Goal: Information Seeking & Learning: Learn about a topic

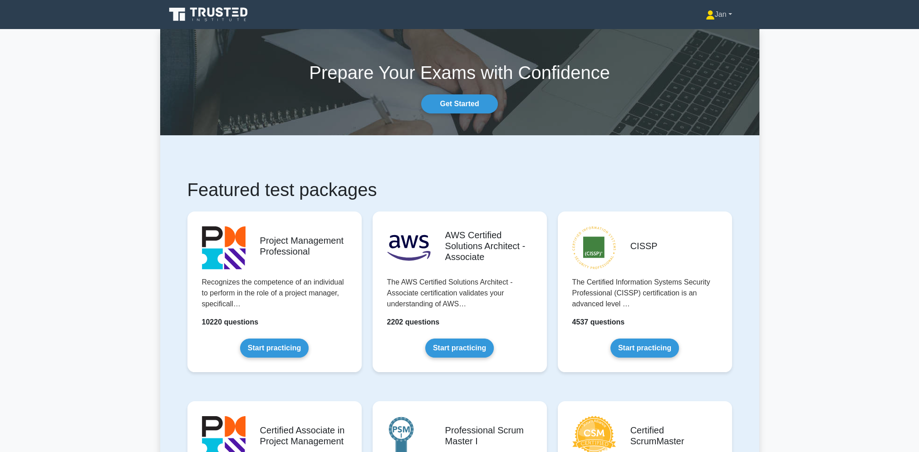
click at [719, 15] on link "Jan" at bounding box center [719, 14] width 70 height 18
click at [721, 31] on link "Profile" at bounding box center [720, 36] width 72 height 15
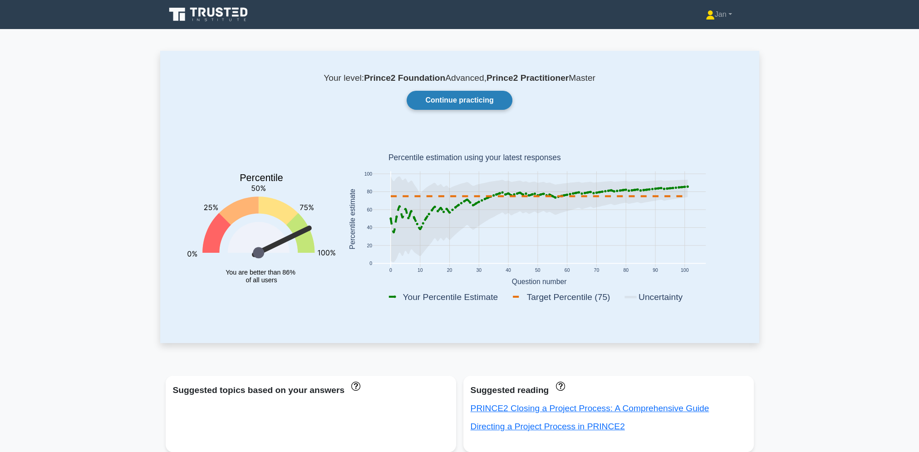
click at [450, 101] on link "Continue practicing" at bounding box center [459, 100] width 105 height 19
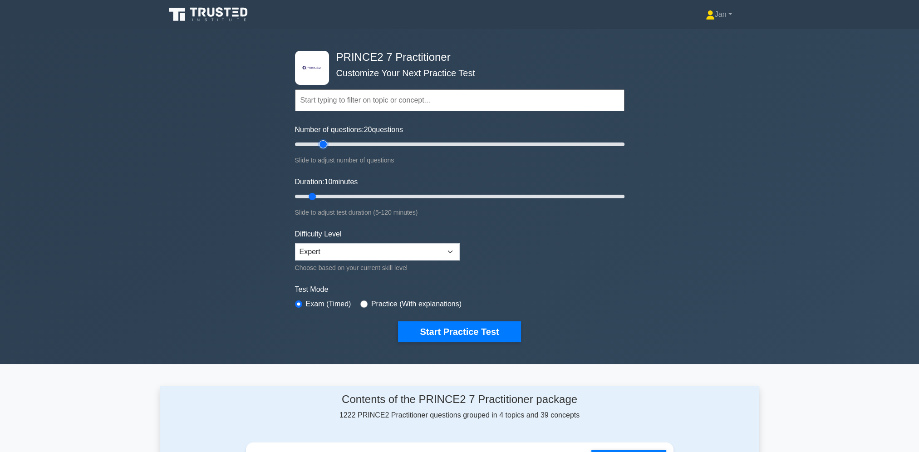
drag, startPoint x: 308, startPoint y: 143, endPoint x: 322, endPoint y: 143, distance: 14.5
type input "20"
click at [322, 143] on input "Number of questions: 20 questions" at bounding box center [459, 144] width 329 height 11
drag, startPoint x: 312, startPoint y: 194, endPoint x: 340, endPoint y: 197, distance: 27.9
click at [340, 197] on input "Duration: 20 minutes" at bounding box center [459, 196] width 329 height 11
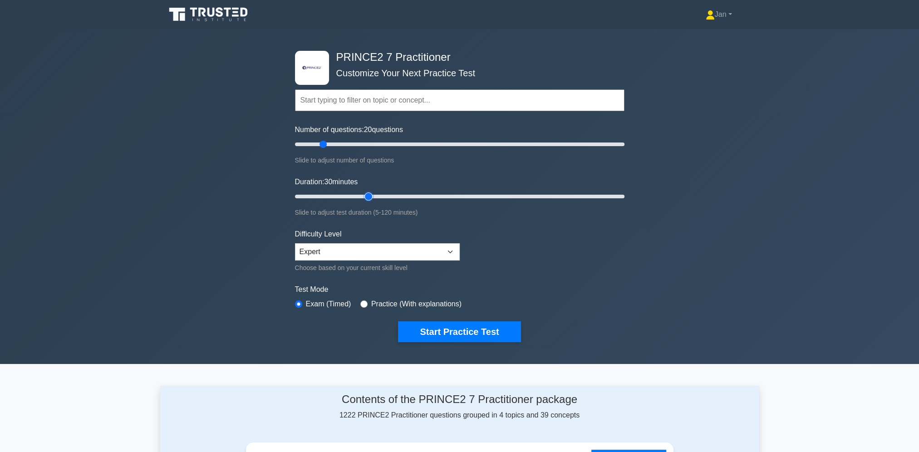
drag, startPoint x: 340, startPoint y: 195, endPoint x: 363, endPoint y: 196, distance: 22.7
type input "30"
click at [363, 196] on input "Duration: 30 minutes" at bounding box center [459, 196] width 329 height 11
click at [450, 331] on button "Start Practice Test" at bounding box center [459, 331] width 123 height 21
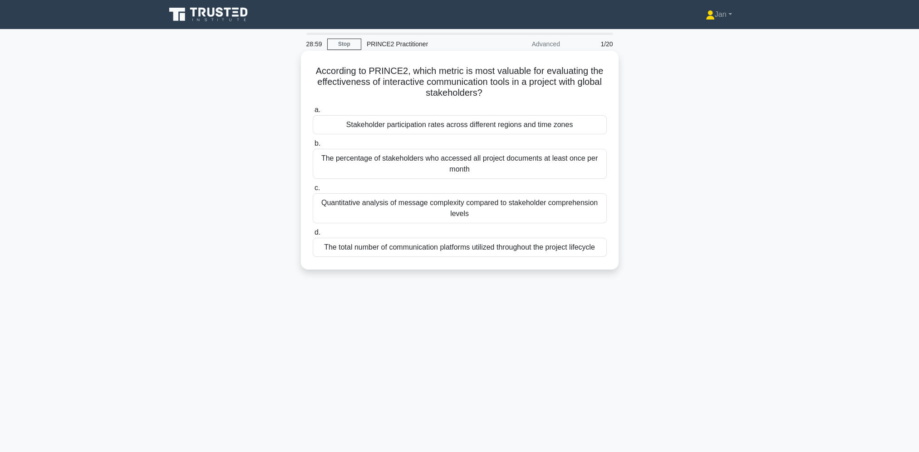
click at [534, 122] on div "Stakeholder participation rates across different regions and time zones" at bounding box center [460, 124] width 294 height 19
click at [313, 113] on input "a. Stakeholder participation rates across different regions and time zones" at bounding box center [313, 110] width 0 height 6
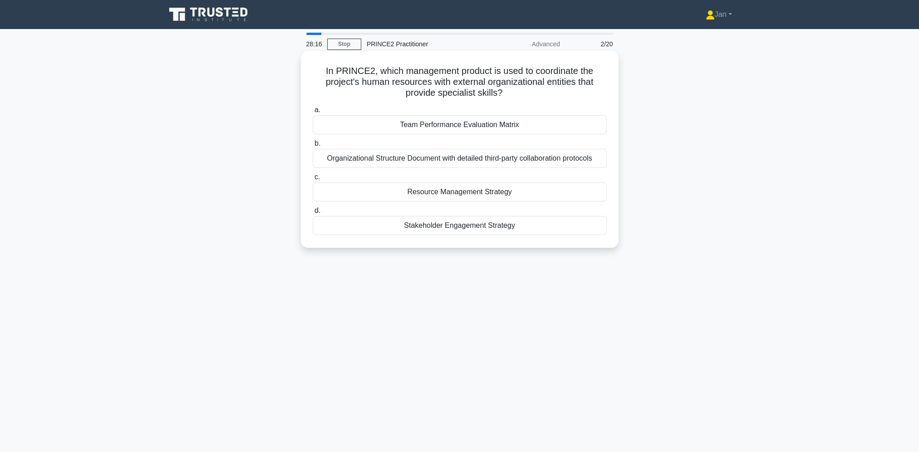
click at [542, 161] on div "Organizational Structure Document with detailed third-party collaboration proto…" at bounding box center [460, 158] width 294 height 19
click at [313, 147] on input "b. Organizational Structure Document with detailed third-party collaboration pr…" at bounding box center [313, 144] width 0 height 6
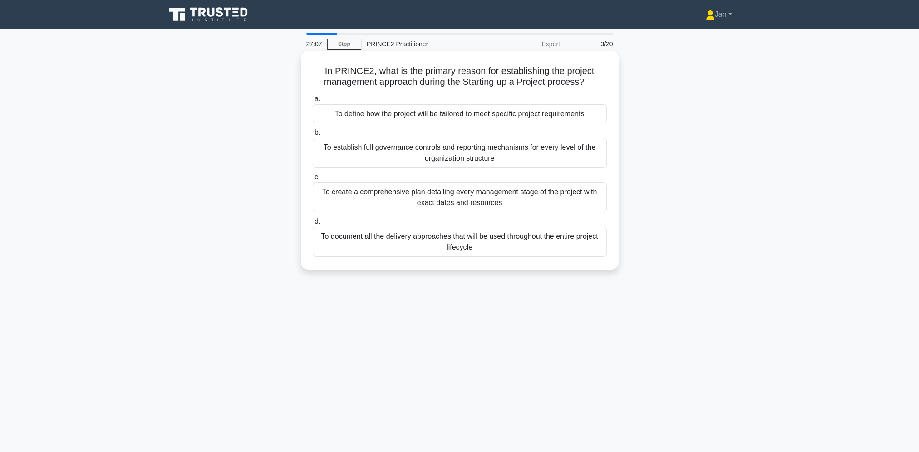
click at [552, 117] on div "To define how the project will be tailored to meet specific project requirements" at bounding box center [460, 113] width 294 height 19
click at [313, 102] on input "a. To define how the project will be tailored to meet specific project requirem…" at bounding box center [313, 99] width 0 height 6
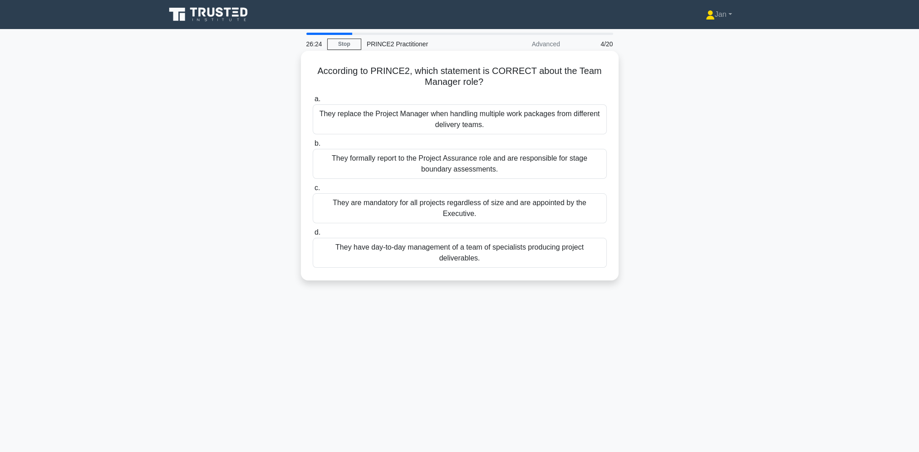
click at [528, 243] on div "They have day-to-day management of a team of specialists producing project deli…" at bounding box center [460, 253] width 294 height 30
click at [313, 235] on input "d. They have day-to-day management of a team of specialists producing project d…" at bounding box center [313, 233] width 0 height 6
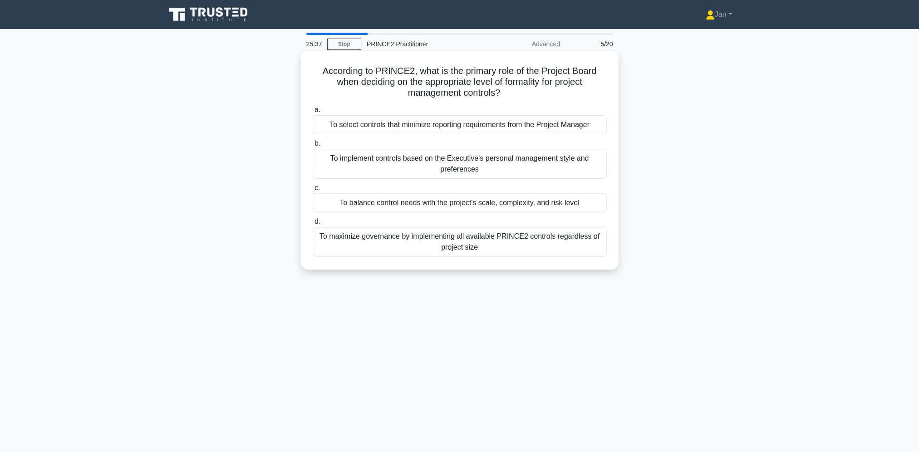
click at [539, 202] on div "To balance control needs with the project's scale, complexity, and risk level" at bounding box center [460, 202] width 294 height 19
click at [313, 191] on input "c. To balance control needs with the project's scale, complexity, and risk level" at bounding box center [313, 188] width 0 height 6
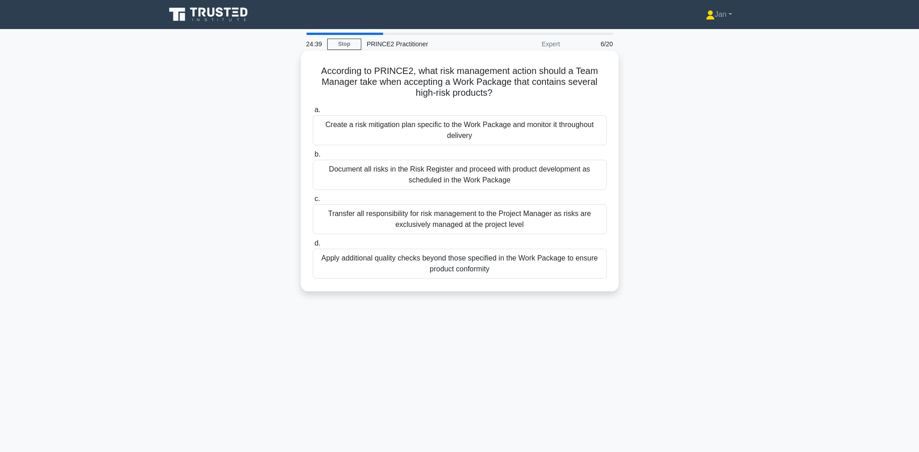
click at [526, 134] on div "Create a risk mitigation plan specific to the Work Package and monitor it throu…" at bounding box center [460, 130] width 294 height 30
click at [313, 113] on input "a. Create a risk mitigation plan specific to the Work Package and monitor it th…" at bounding box center [313, 110] width 0 height 6
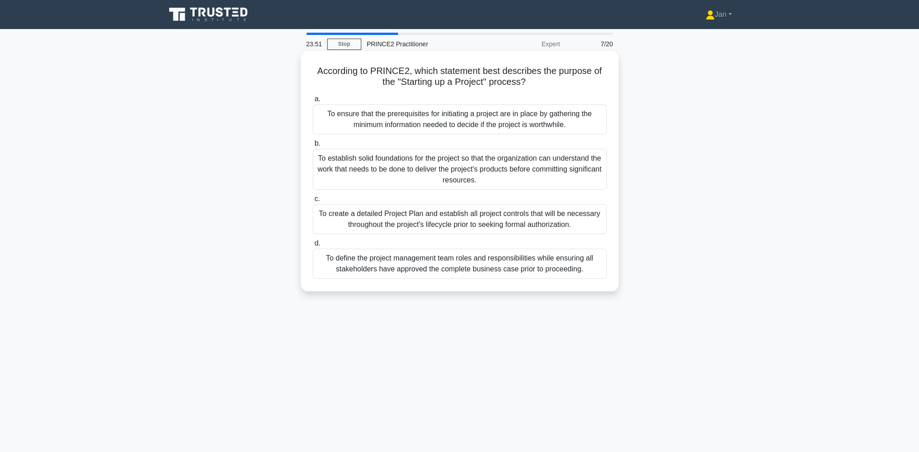
click at [525, 174] on div "To establish solid foundations for the project so that the organization can und…" at bounding box center [460, 169] width 294 height 41
click at [313, 147] on input "b. To establish solid foundations for the project so that the organization can …" at bounding box center [313, 144] width 0 height 6
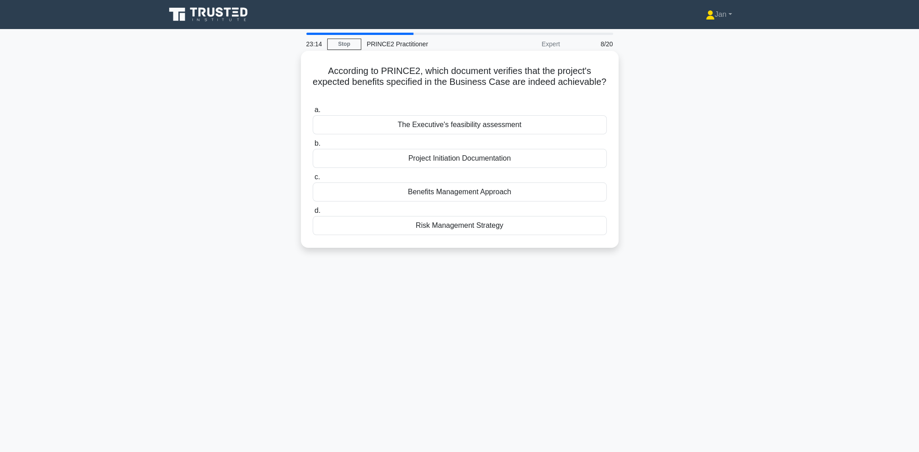
click at [514, 191] on div "Benefits Management Approach" at bounding box center [460, 191] width 294 height 19
click at [313, 180] on input "c. Benefits Management Approach" at bounding box center [313, 177] width 0 height 6
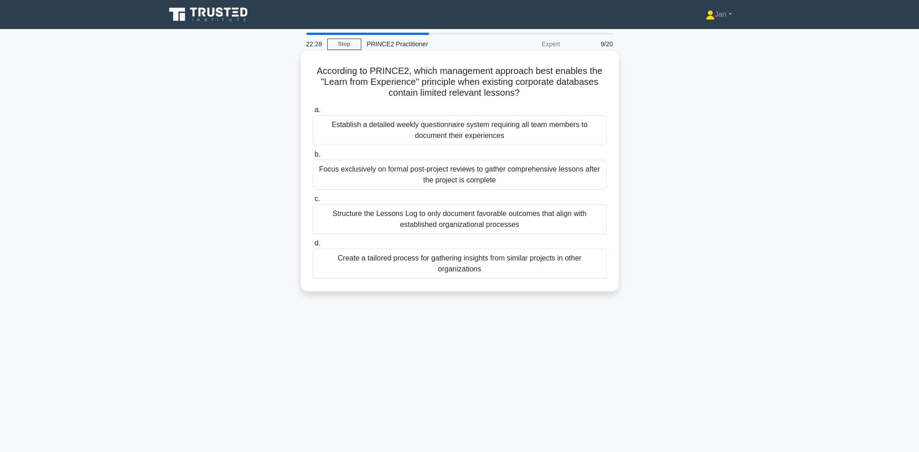
click at [495, 270] on div "Create a tailored process for gathering insights from similar projects in other…" at bounding box center [460, 264] width 294 height 30
click at [313, 246] on input "d. Create a tailored process for gathering insights from similar projects in ot…" at bounding box center [313, 243] width 0 height 6
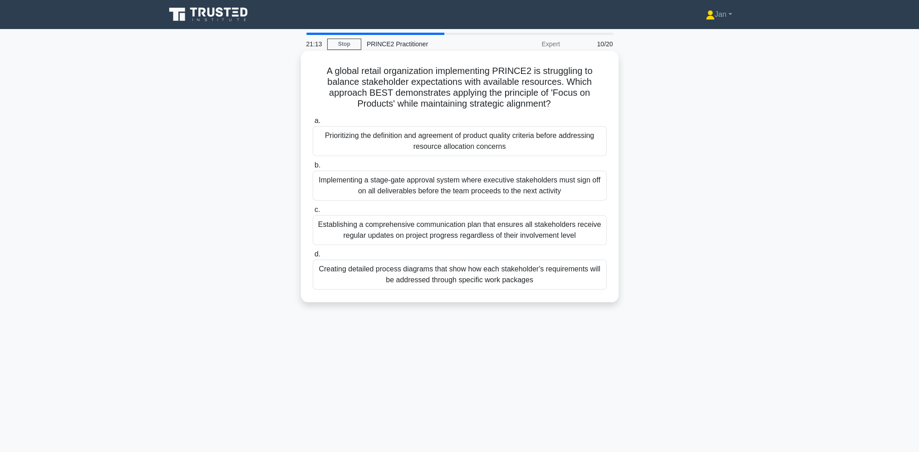
click at [514, 143] on div "Prioritizing the definition and agreement of product quality criteria before ad…" at bounding box center [460, 141] width 294 height 30
click at [313, 124] on input "a. Prioritizing the definition and agreement of product quality criteria before…" at bounding box center [313, 121] width 0 height 6
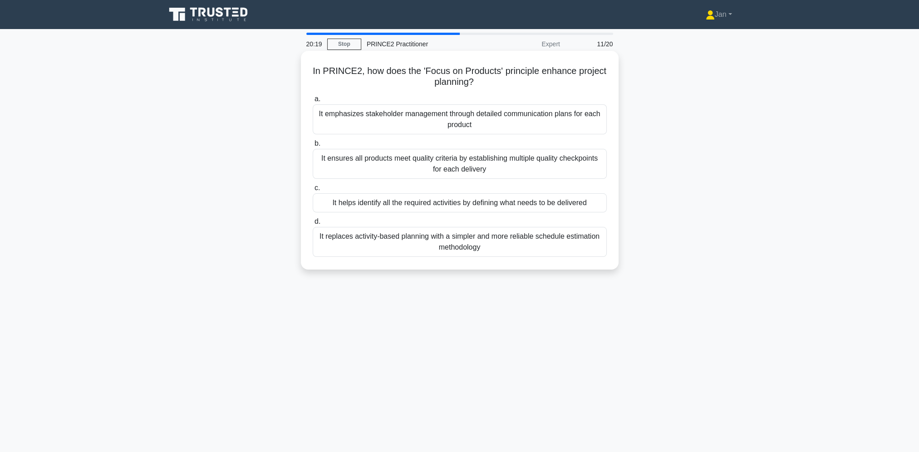
click at [500, 169] on div "It ensures all products meet quality criteria by establishing multiple quality …" at bounding box center [460, 164] width 294 height 30
click at [313, 147] on input "b. It ensures all products meet quality criteria by establishing multiple quali…" at bounding box center [313, 144] width 0 height 6
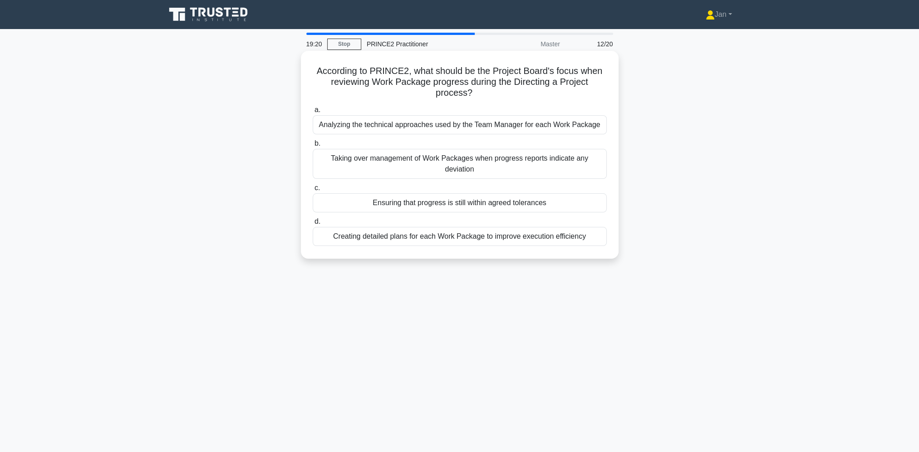
click at [534, 193] on div "Ensuring that progress is still within agreed tolerances" at bounding box center [460, 202] width 294 height 19
click at [313, 191] on input "c. Ensuring that progress is still within agreed tolerances" at bounding box center [313, 188] width 0 height 6
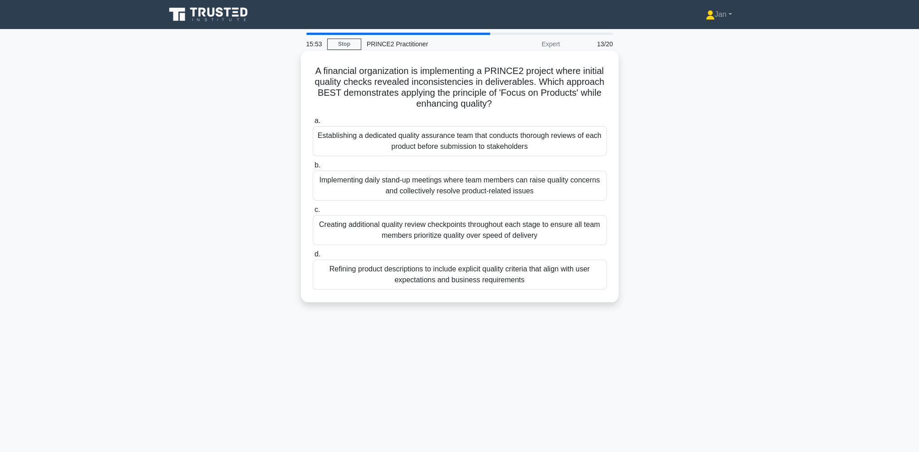
click at [532, 224] on div "Creating additional quality review checkpoints throughout each stage to ensure …" at bounding box center [460, 230] width 294 height 30
click at [313, 213] on input "c. Creating additional quality review checkpoints throughout each stage to ensu…" at bounding box center [313, 210] width 0 height 6
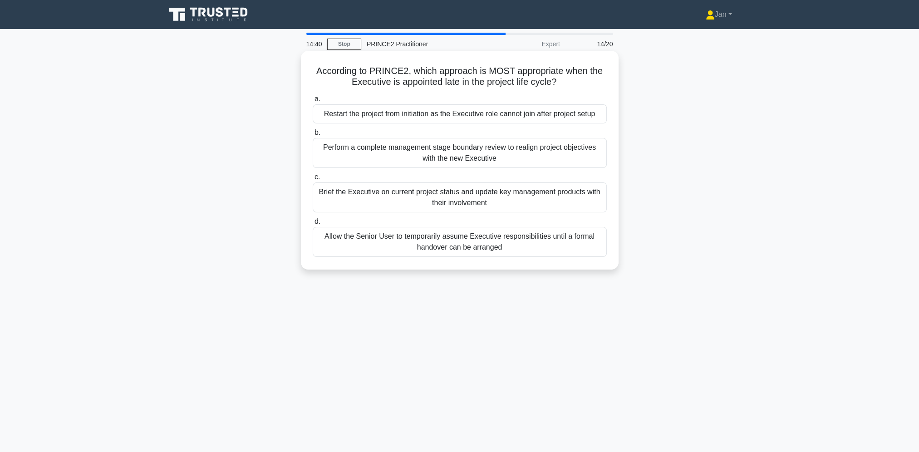
click at [502, 201] on div "Brief the Executive on current project status and update key management product…" at bounding box center [460, 197] width 294 height 30
click at [313, 180] on input "c. Brief the Executive on current project status and update key management prod…" at bounding box center [313, 177] width 0 height 6
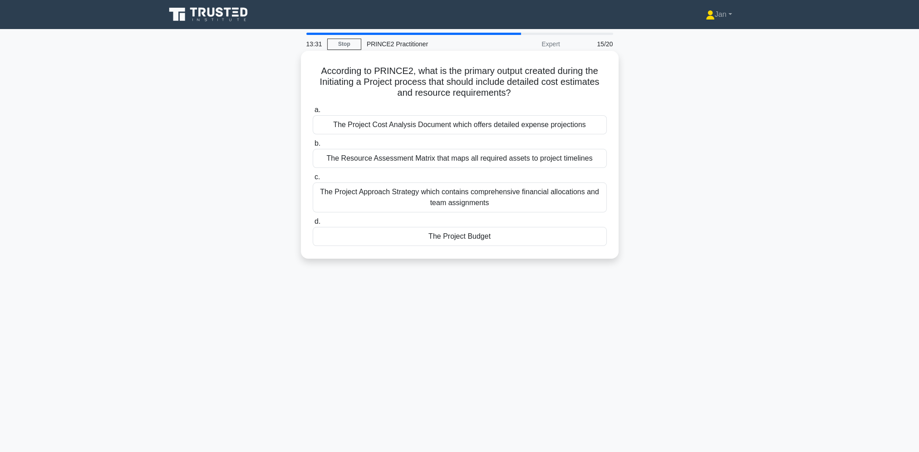
click at [516, 163] on div "The Resource Assessment Matrix that maps all required assets to project timelin…" at bounding box center [460, 158] width 294 height 19
click at [313, 147] on input "b. The Resource Assessment Matrix that maps all required assets to project time…" at bounding box center [313, 144] width 0 height 6
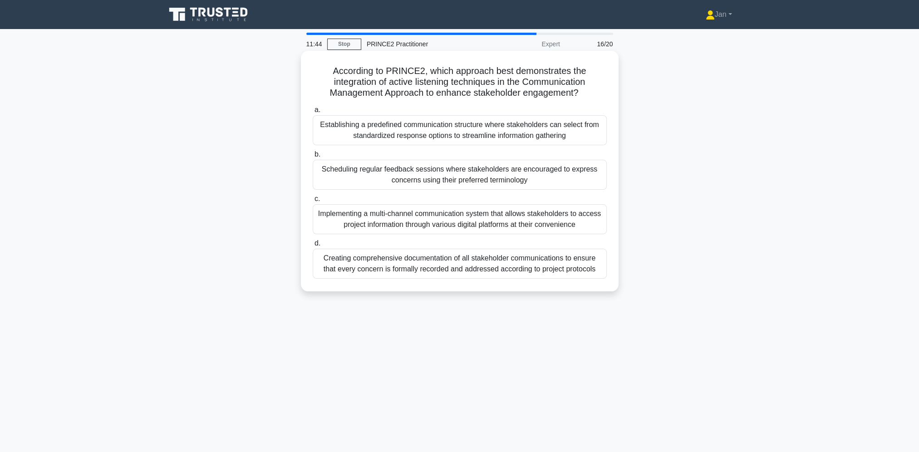
click at [512, 264] on div "Creating comprehensive documentation of all stakeholder communications to ensur…" at bounding box center [460, 264] width 294 height 30
click at [313, 246] on input "d. Creating comprehensive documentation of all stakeholder communications to en…" at bounding box center [313, 243] width 0 height 6
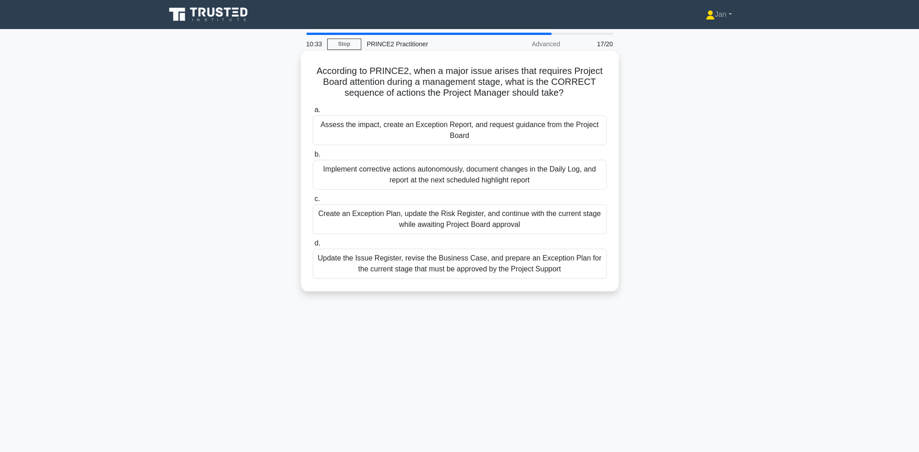
click at [468, 270] on div "Update the Issue Register, revise the Business Case, and prepare an Exception P…" at bounding box center [460, 264] width 294 height 30
click at [313, 246] on input "d. Update the Issue Register, revise the Business Case, and prepare an Exceptio…" at bounding box center [313, 243] width 0 height 6
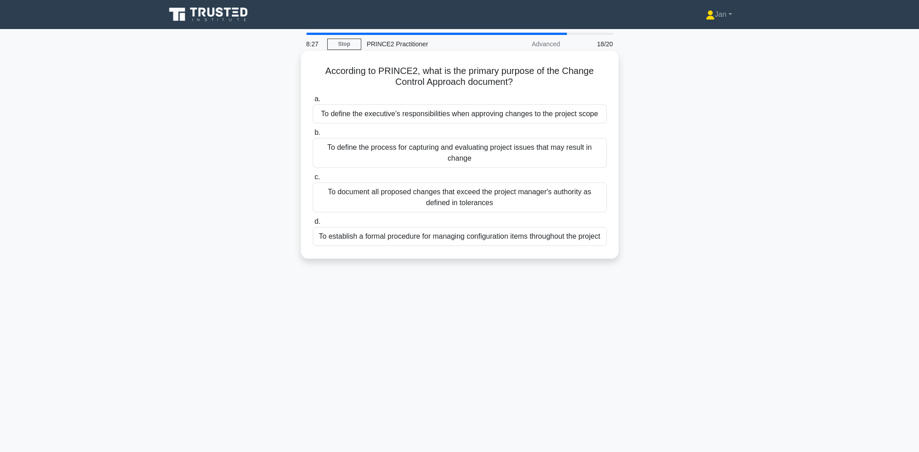
click at [496, 157] on div "To define the process for capturing and evaluating project issues that may resu…" at bounding box center [460, 153] width 294 height 30
click at [313, 136] on input "b. To define the process for capturing and evaluating project issues that may r…" at bounding box center [313, 133] width 0 height 6
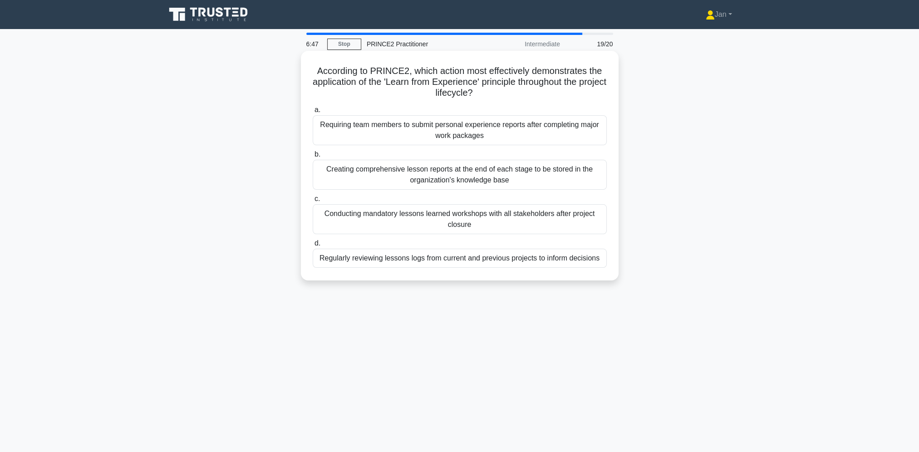
click at [499, 264] on div "Regularly reviewing lessons logs from current and previous projects to inform d…" at bounding box center [460, 258] width 294 height 19
click at [313, 246] on input "d. Regularly reviewing lessons logs from current and previous projects to infor…" at bounding box center [313, 243] width 0 height 6
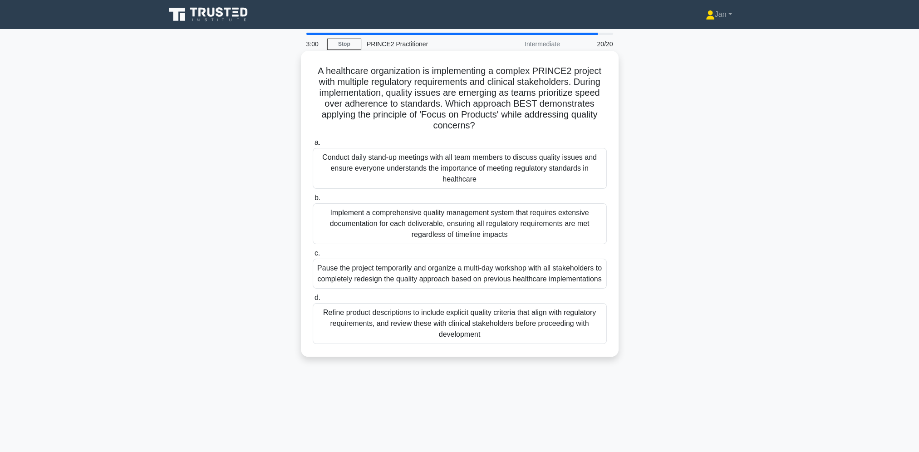
click at [508, 315] on div "Refine product descriptions to include explicit quality criteria that align wit…" at bounding box center [460, 323] width 294 height 41
click at [313, 301] on input "d. Refine product descriptions to include explicit quality criteria that align …" at bounding box center [313, 298] width 0 height 6
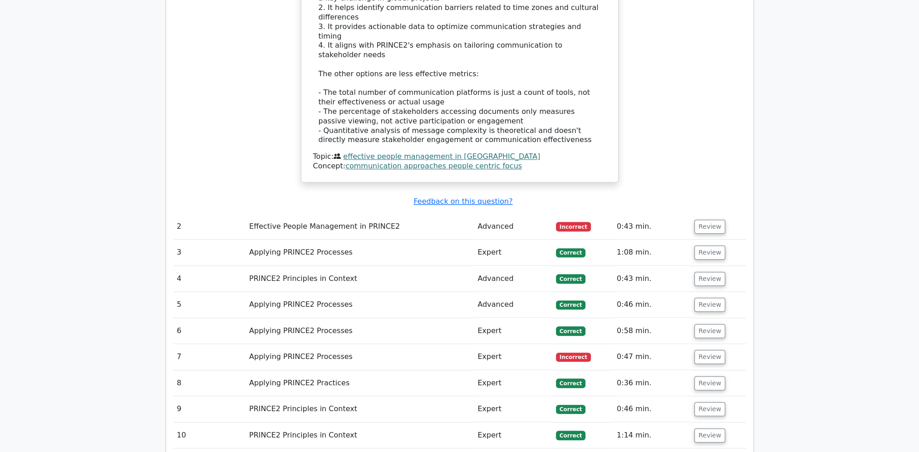
scroll to position [862, 0]
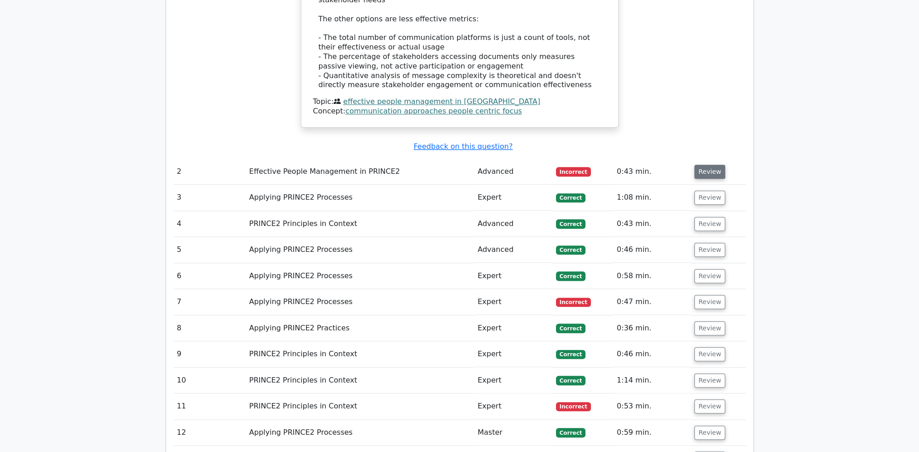
click at [714, 165] on button "Review" at bounding box center [709, 172] width 31 height 14
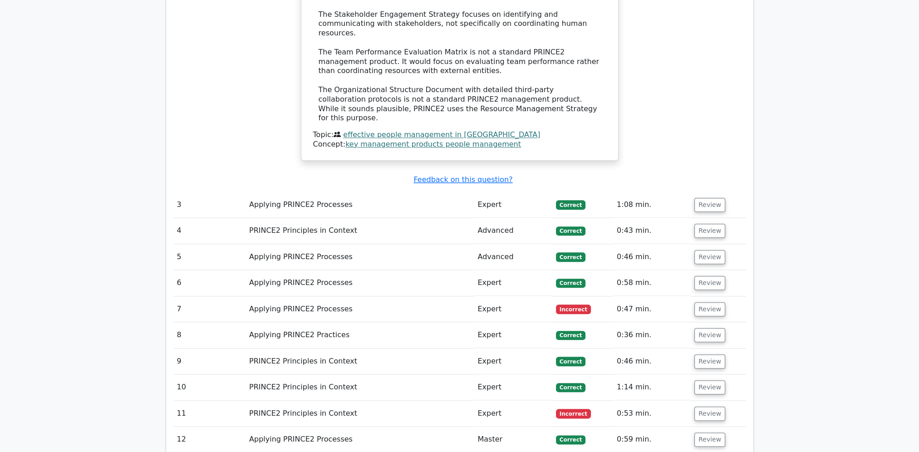
scroll to position [1316, 0]
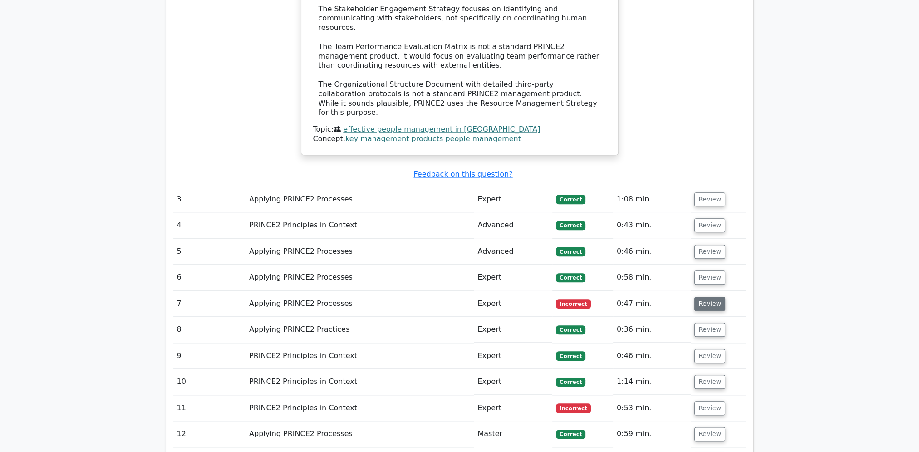
click at [706, 297] on button "Review" at bounding box center [709, 304] width 31 height 14
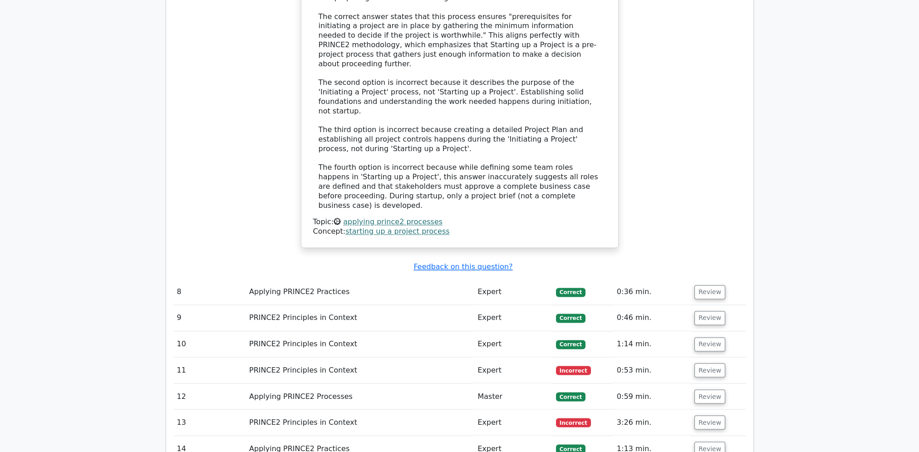
scroll to position [1996, 0]
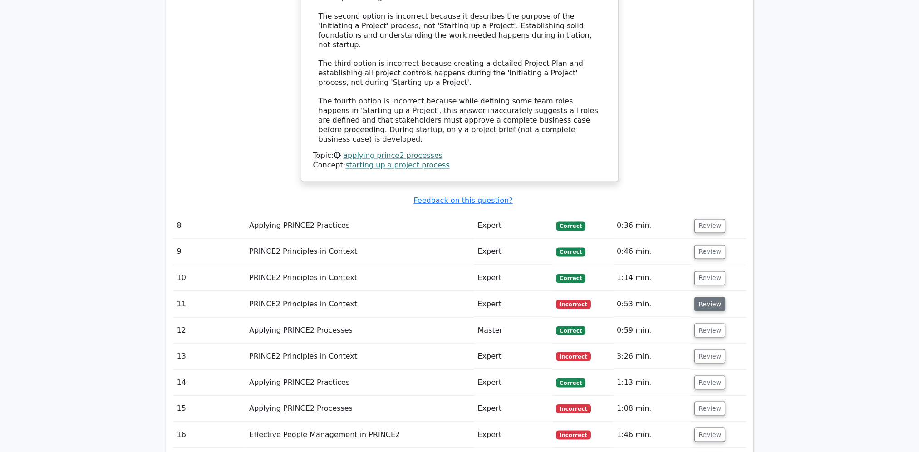
click at [706, 297] on button "Review" at bounding box center [709, 304] width 31 height 14
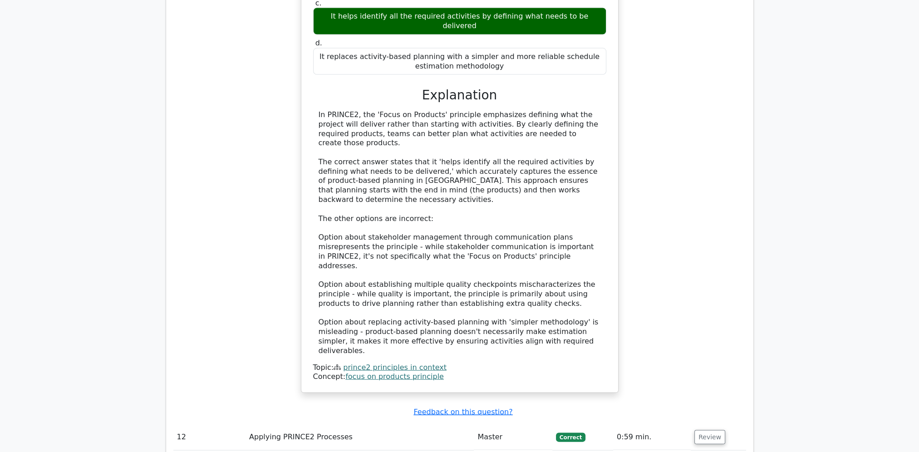
scroll to position [2541, 0]
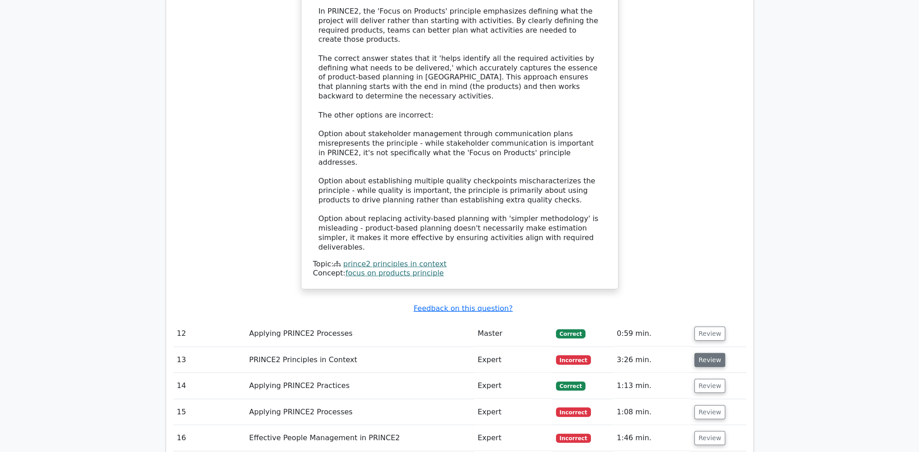
click at [712, 353] on button "Review" at bounding box center [709, 360] width 31 height 14
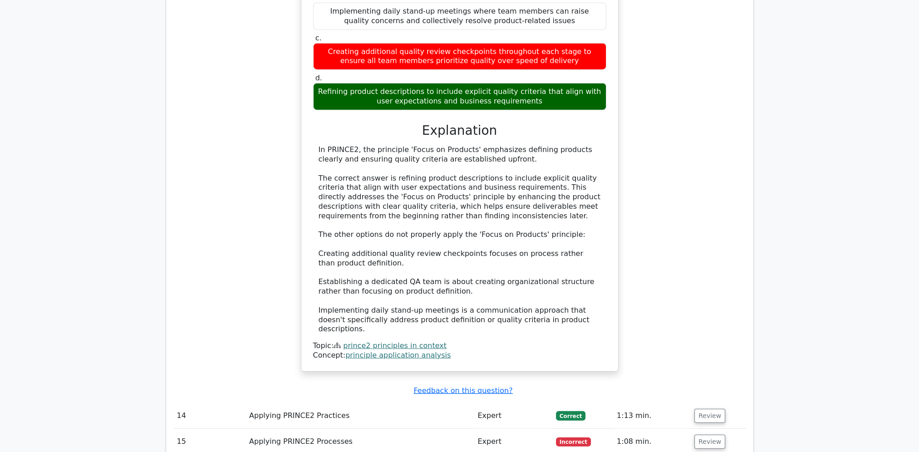
scroll to position [3040, 0]
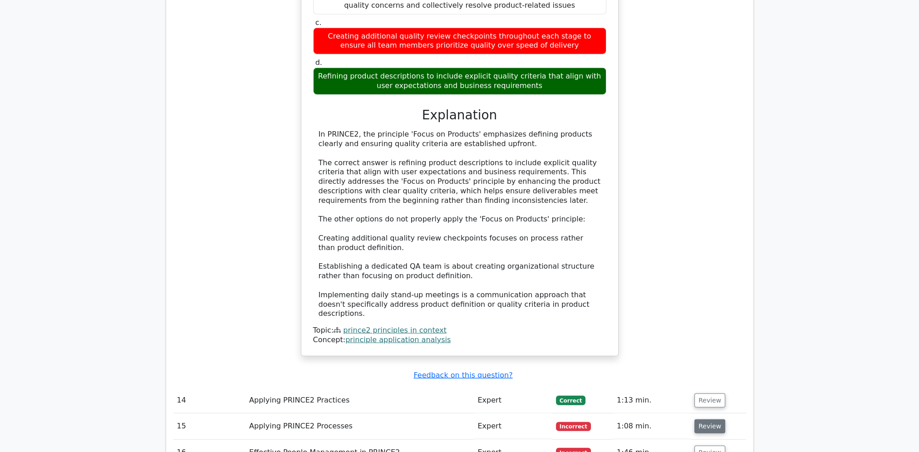
click at [715, 419] on button "Review" at bounding box center [709, 426] width 31 height 14
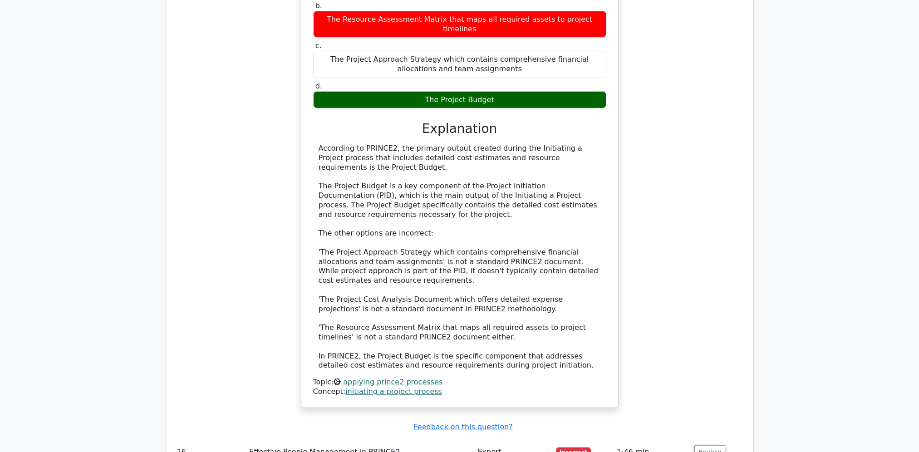
scroll to position [3584, 0]
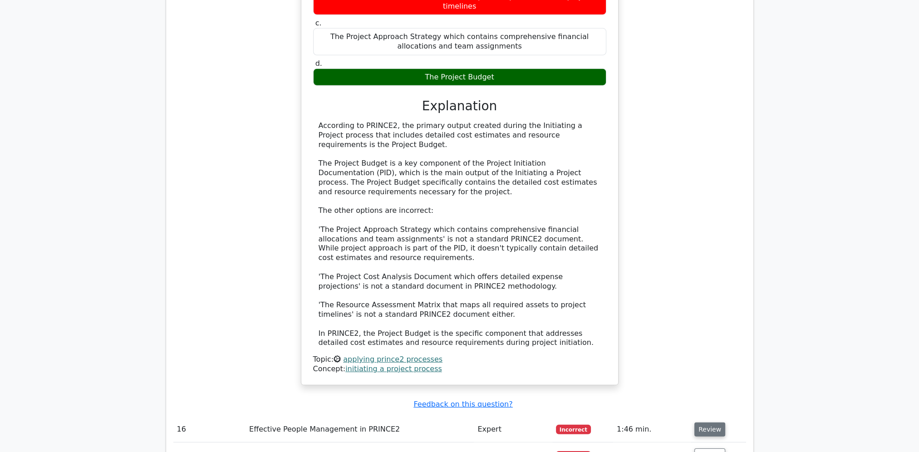
click at [707, 422] on button "Review" at bounding box center [709, 429] width 31 height 14
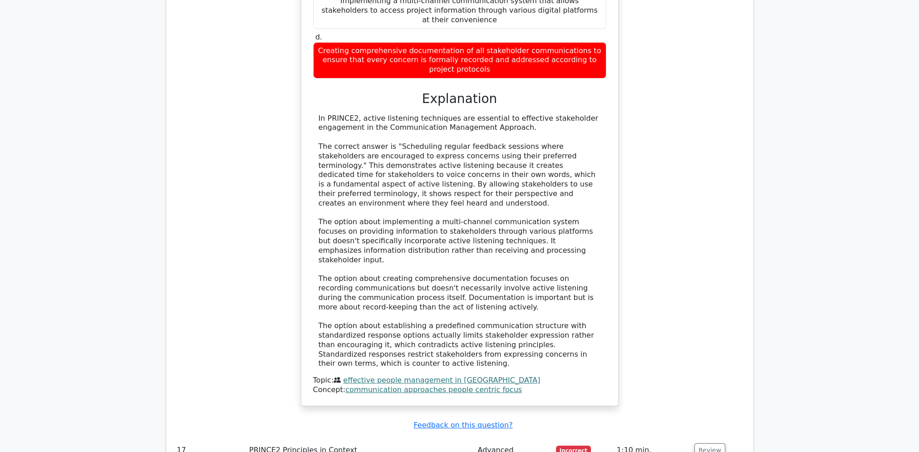
scroll to position [4219, 0]
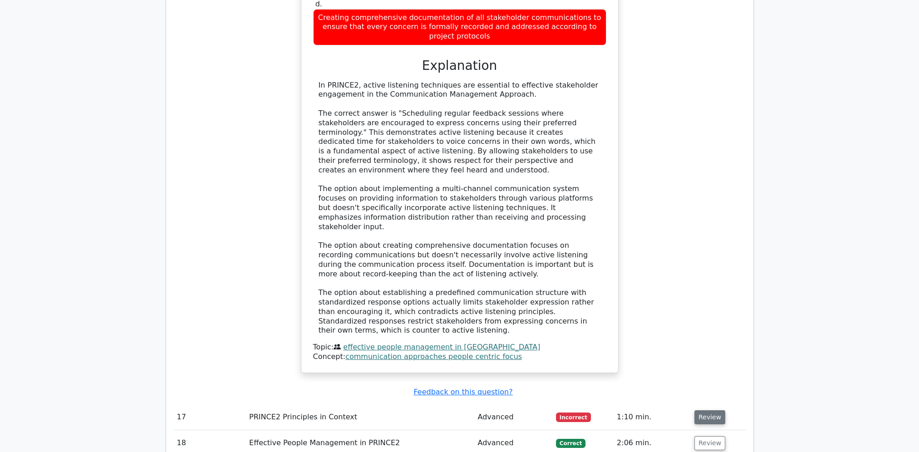
click at [713, 410] on button "Review" at bounding box center [709, 417] width 31 height 14
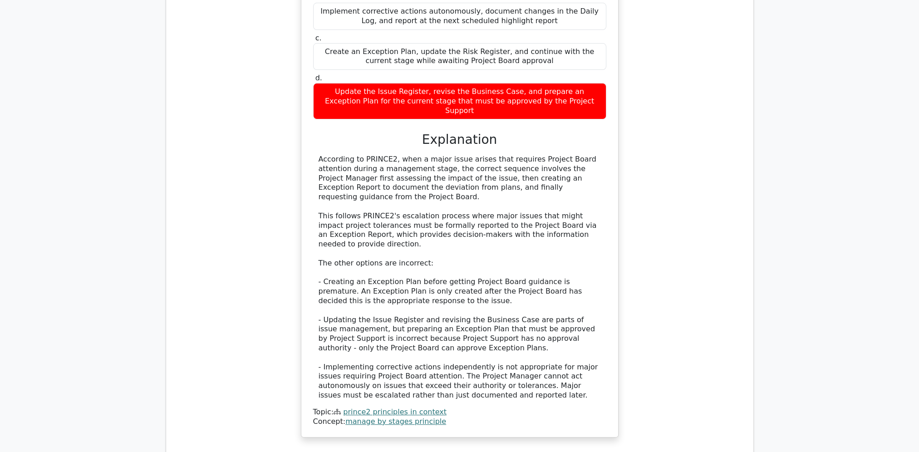
scroll to position [4763, 0]
